Goal: Task Accomplishment & Management: Manage account settings

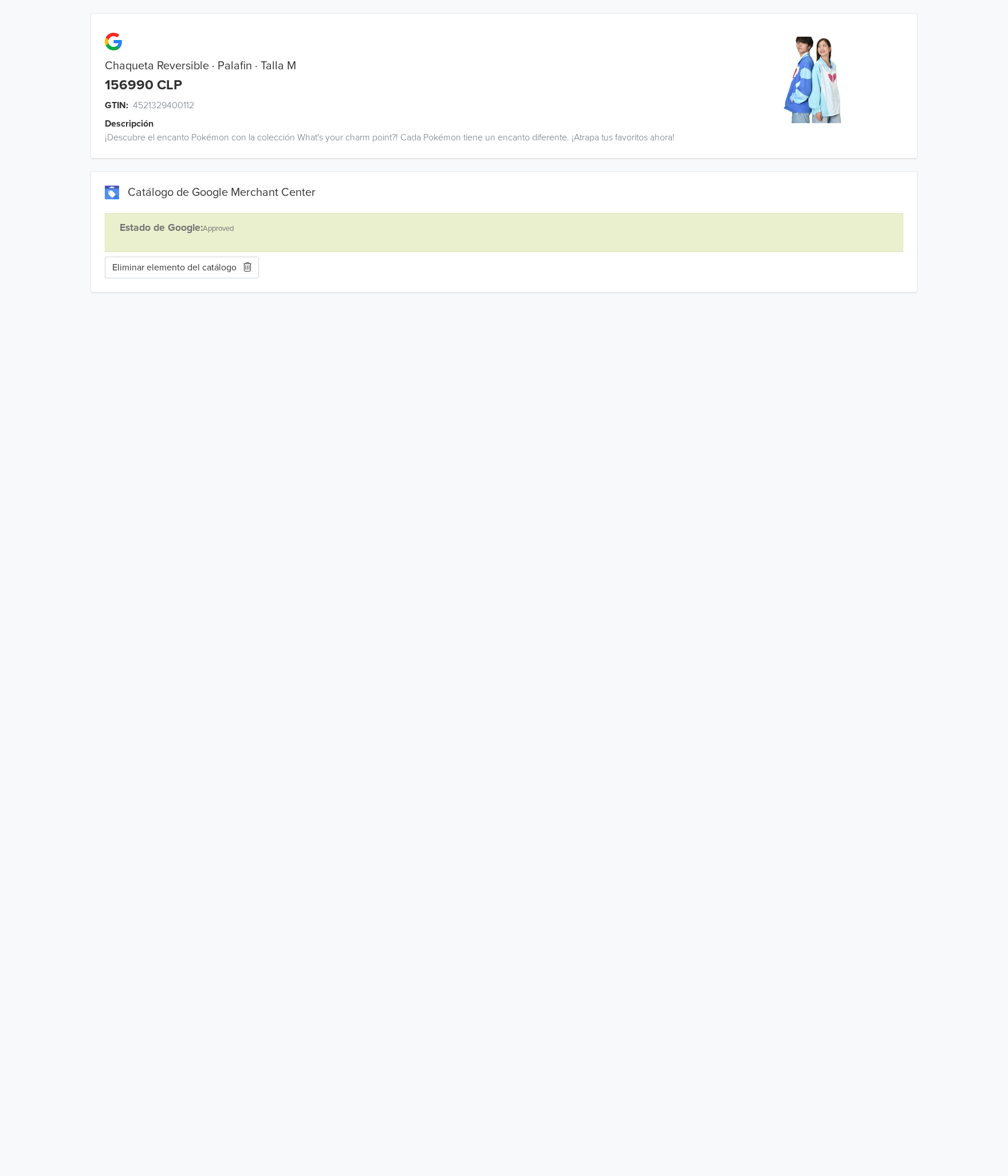
click at [227, 266] on button "Eliminar elemento del catálogo" at bounding box center [182, 267] width 154 height 22
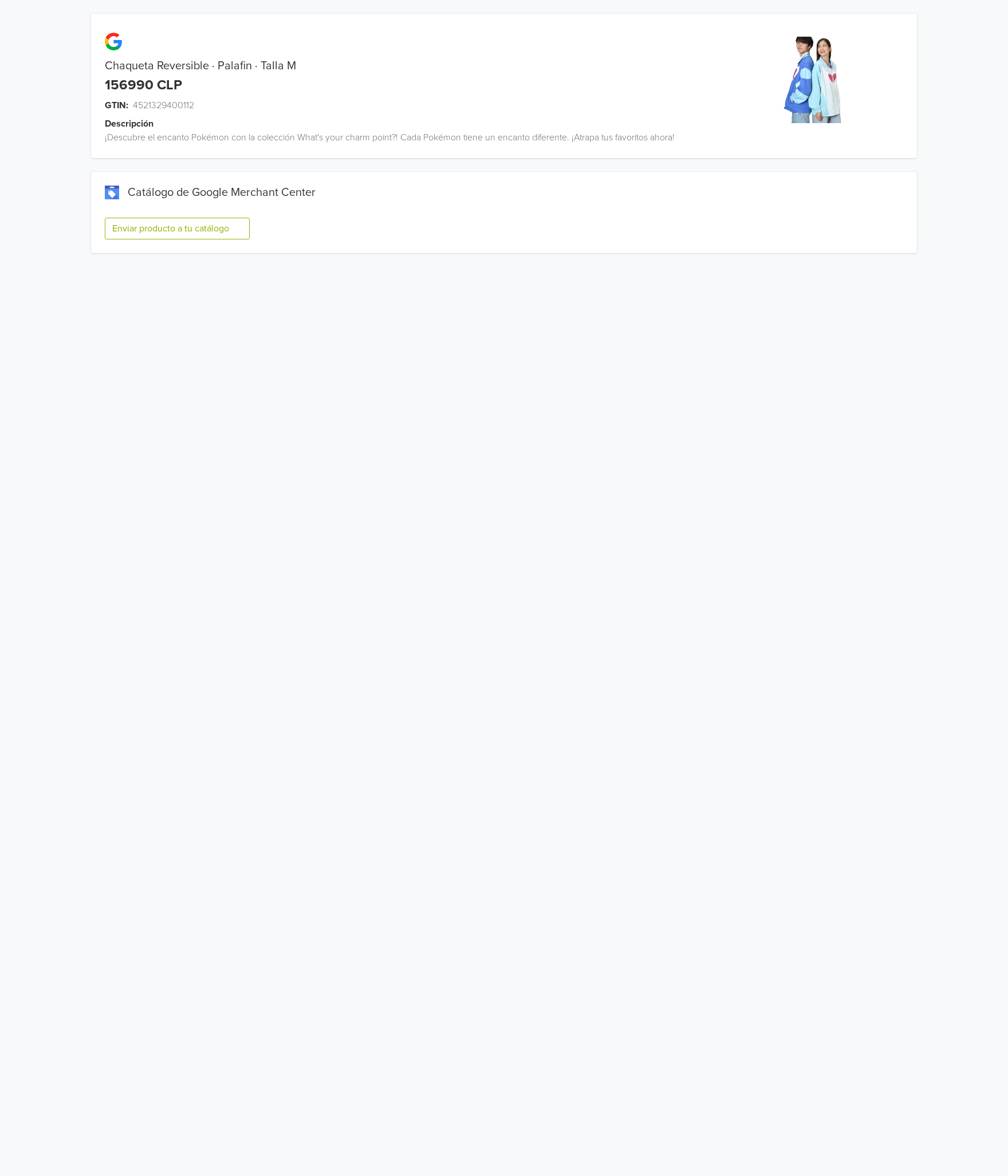
click at [216, 236] on button "Enviar producto a tu catálogo" at bounding box center [177, 229] width 145 height 22
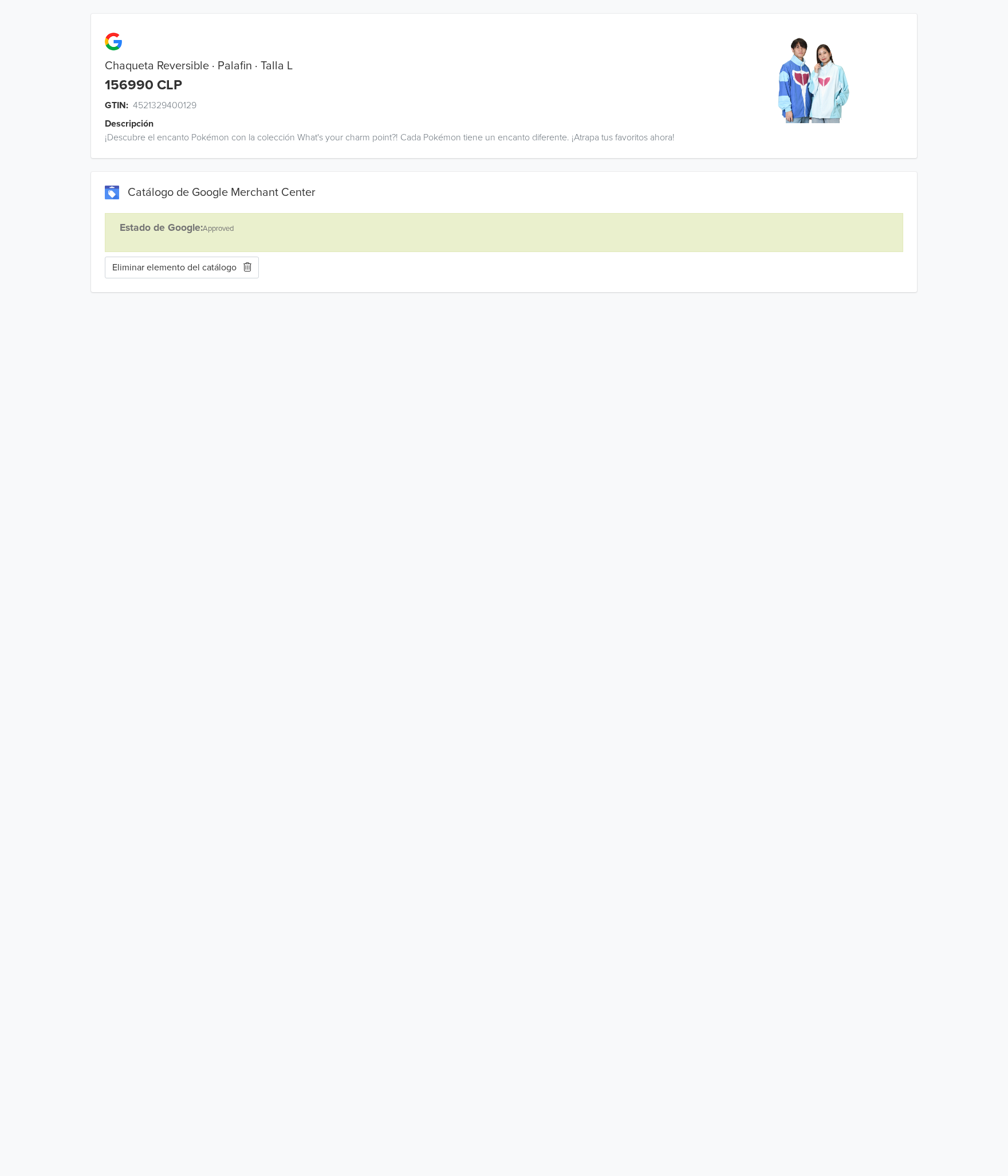
click at [170, 260] on button "Eliminar elemento del catálogo" at bounding box center [182, 267] width 154 height 22
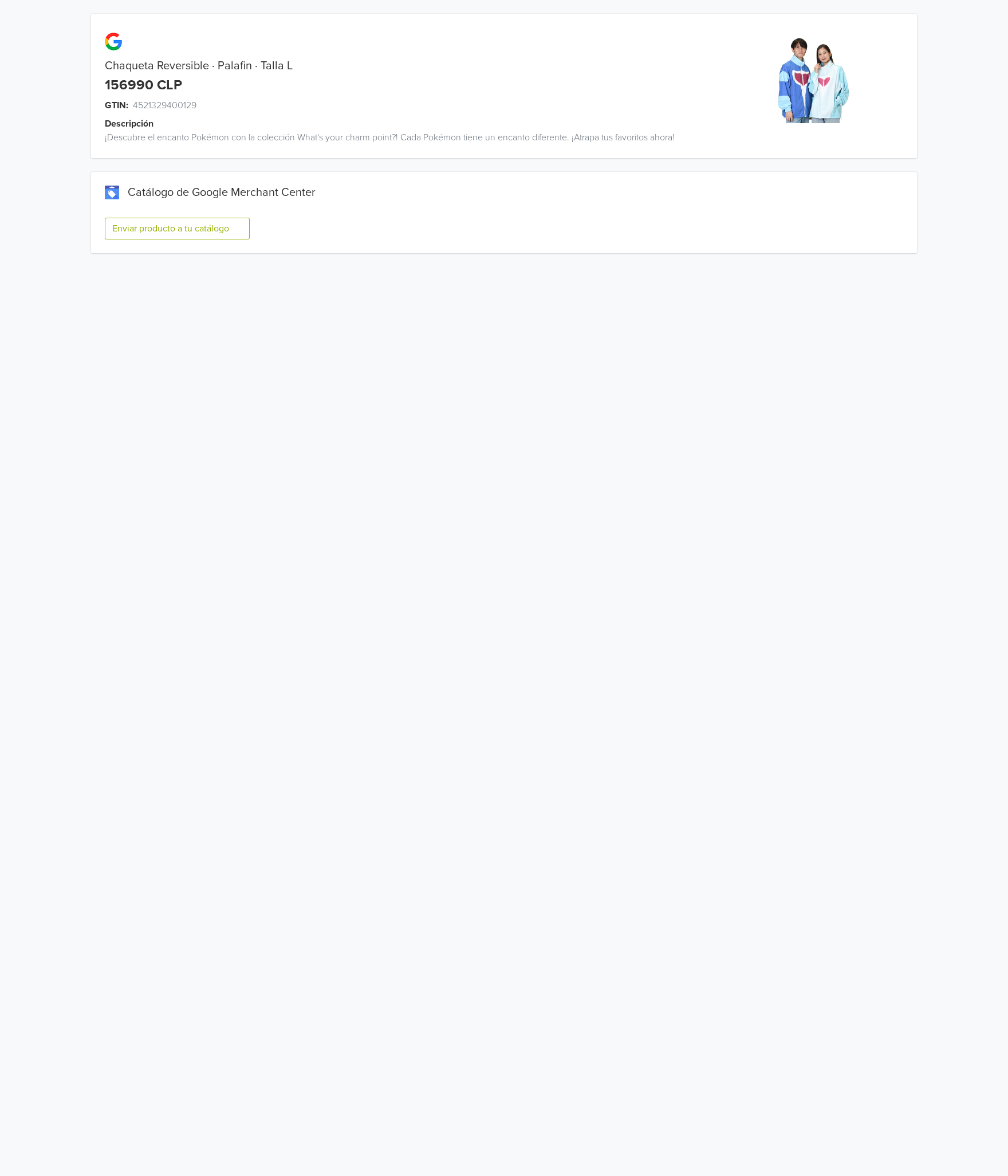
click at [232, 232] on button "Enviar producto a tu catálogo" at bounding box center [177, 229] width 145 height 22
